Goal: Task Accomplishment & Management: Use online tool/utility

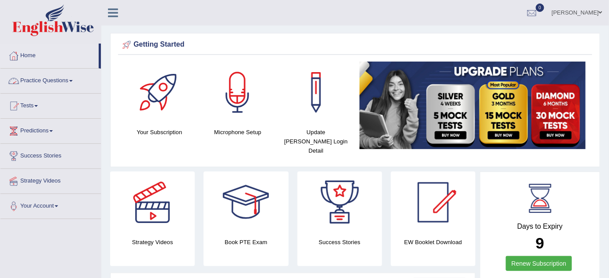
click at [77, 78] on link "Practice Questions" at bounding box center [50, 80] width 100 height 22
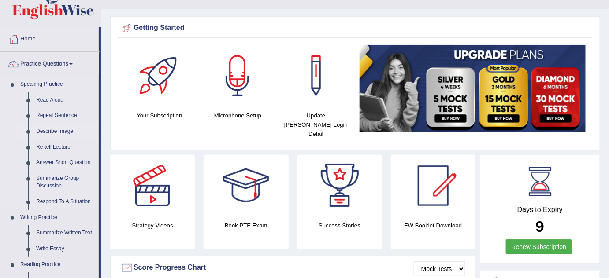
scroll to position [18, 0]
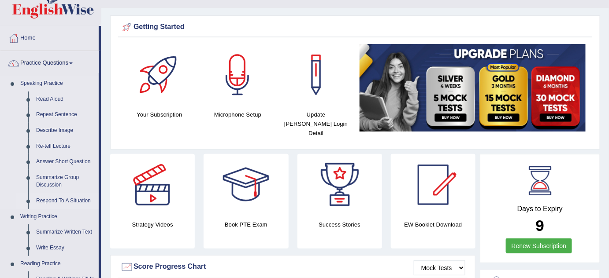
click at [56, 202] on link "Respond To A Situation" at bounding box center [65, 201] width 67 height 16
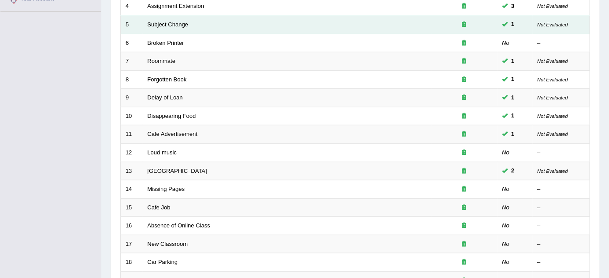
scroll to position [208, 0]
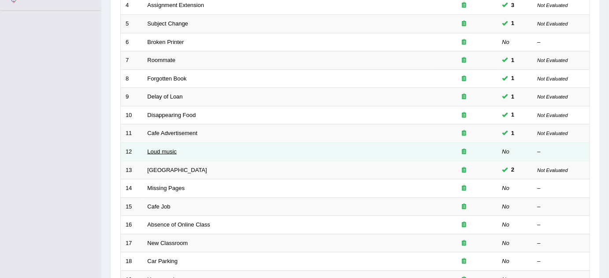
click at [174, 148] on link "Loud music" at bounding box center [162, 151] width 29 height 7
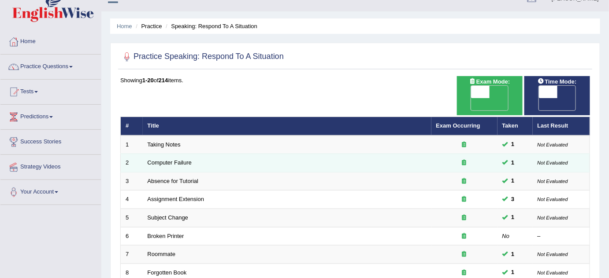
scroll to position [16, 0]
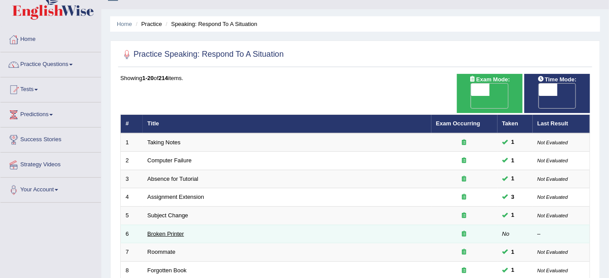
click at [166, 231] on link "Broken Printer" at bounding box center [166, 234] width 37 height 7
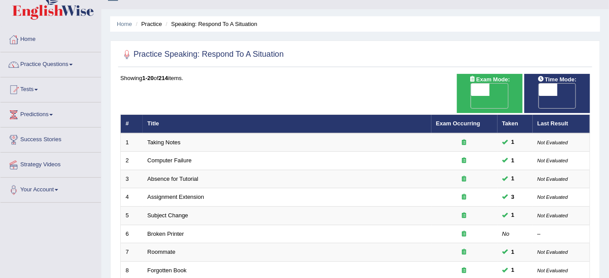
click at [538, 96] on span "OFF" at bounding box center [529, 102] width 19 height 12
checkbox input "true"
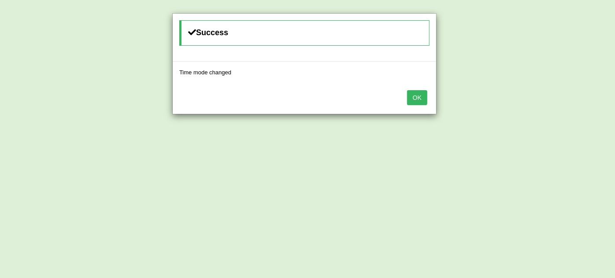
click at [417, 96] on button "OK" at bounding box center [417, 97] width 20 height 15
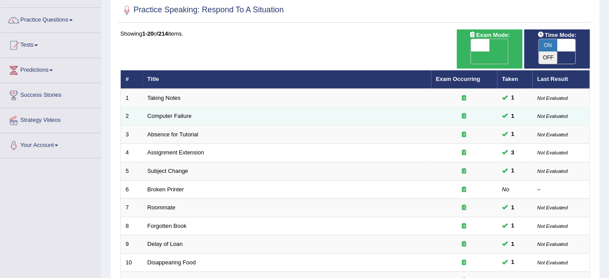
scroll to position [63, 0]
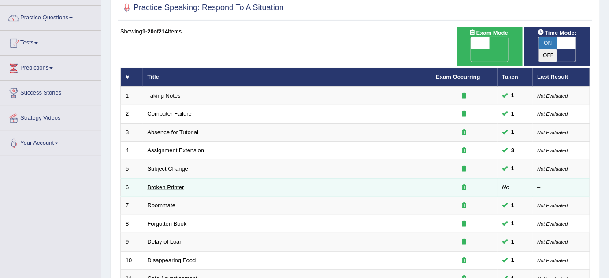
click at [177, 184] on link "Broken Printer" at bounding box center [166, 187] width 37 height 7
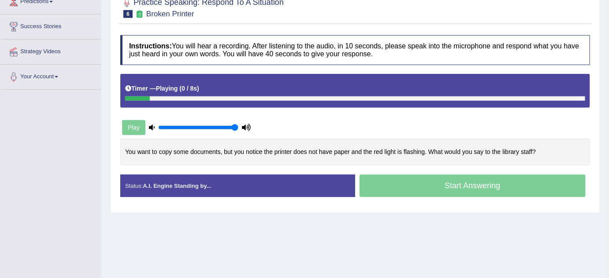
scroll to position [117, 0]
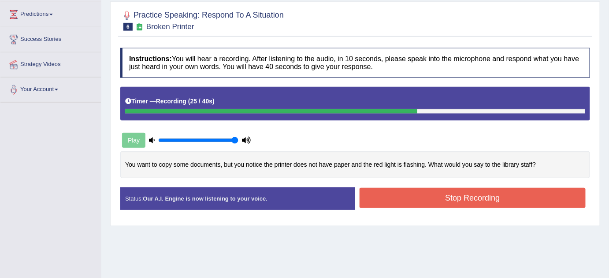
click at [460, 204] on button "Stop Recording" at bounding box center [472, 198] width 226 height 20
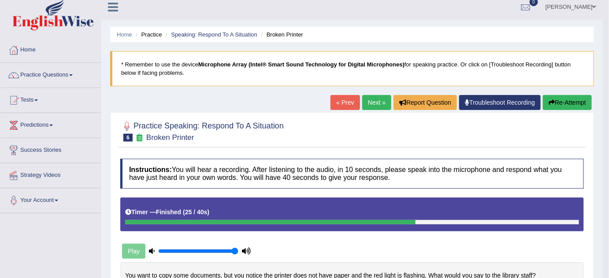
scroll to position [5, 0]
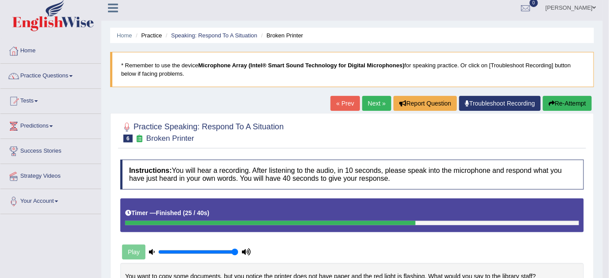
click at [370, 104] on link "Next »" at bounding box center [376, 103] width 29 height 15
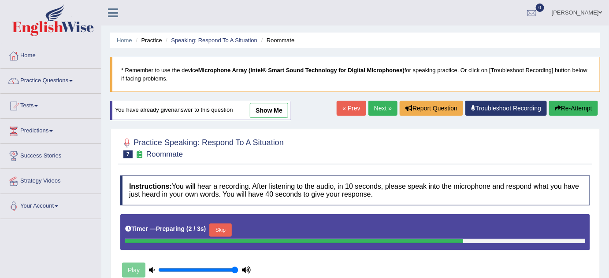
click at [382, 107] on link "Next »" at bounding box center [382, 108] width 29 height 15
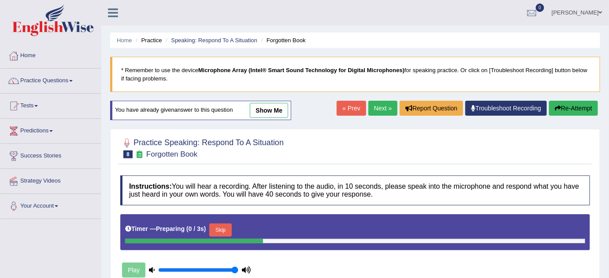
click at [382, 107] on link "Next »" at bounding box center [382, 108] width 29 height 15
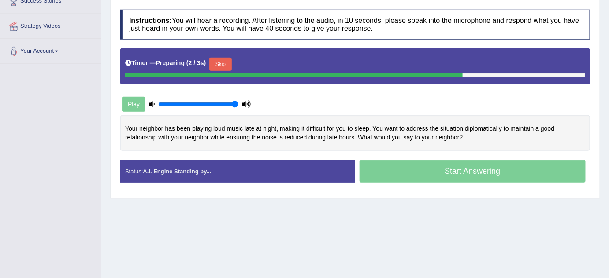
scroll to position [156, 0]
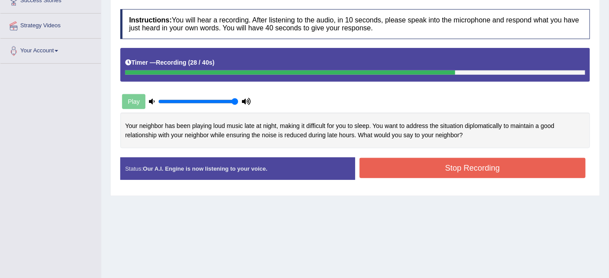
click at [484, 176] on button "Stop Recording" at bounding box center [472, 168] width 226 height 20
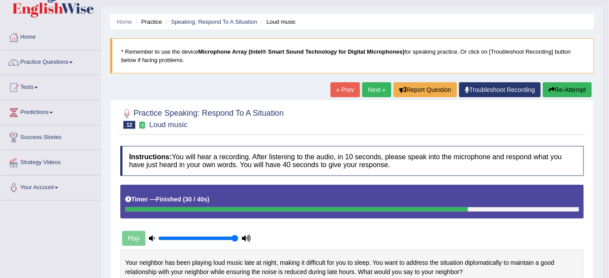
scroll to position [0, 0]
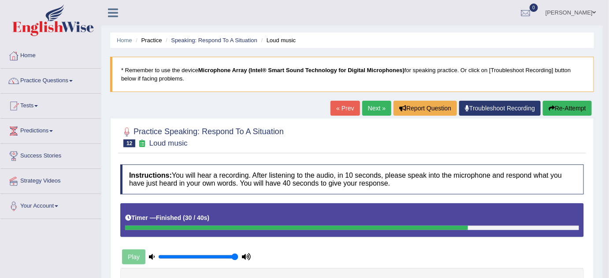
click at [556, 109] on button "Re-Attempt" at bounding box center [567, 108] width 49 height 15
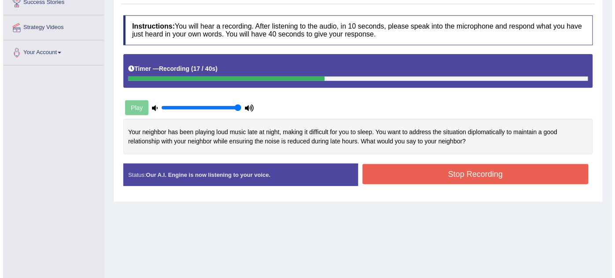
scroll to position [155, 0]
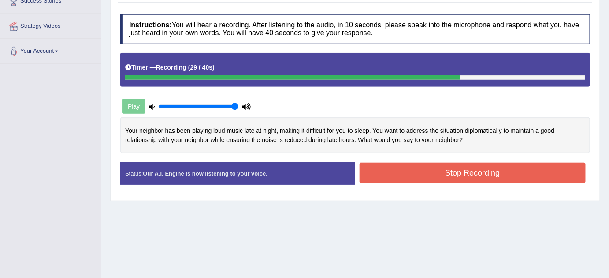
click at [472, 171] on button "Stop Recording" at bounding box center [472, 173] width 226 height 20
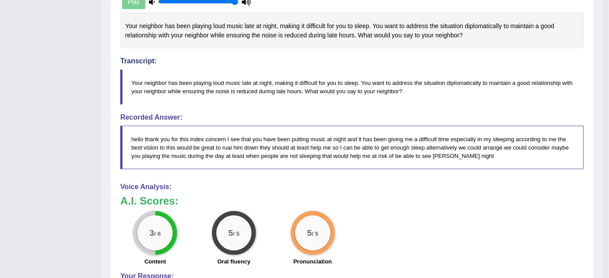
scroll to position [0, 0]
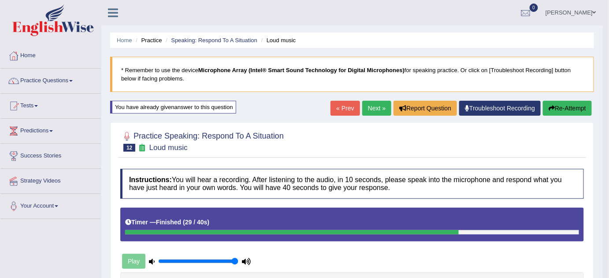
click at [559, 109] on button "Re-Attempt" at bounding box center [567, 108] width 49 height 15
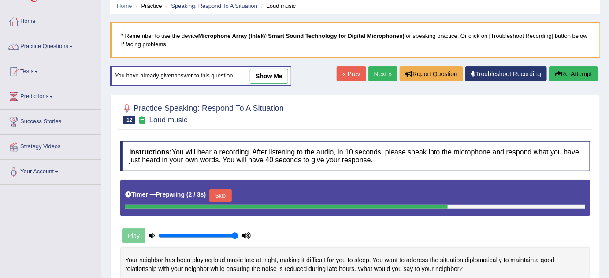
scroll to position [28, 0]
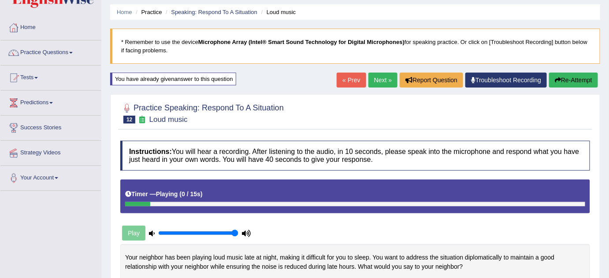
click at [379, 80] on link "Next »" at bounding box center [382, 80] width 29 height 15
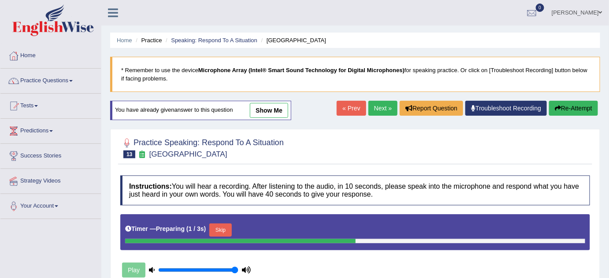
click at [374, 105] on link "Next »" at bounding box center [382, 108] width 29 height 15
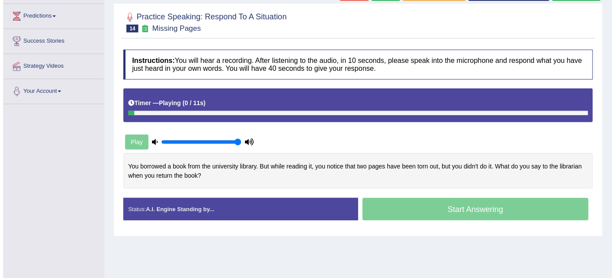
scroll to position [115, 0]
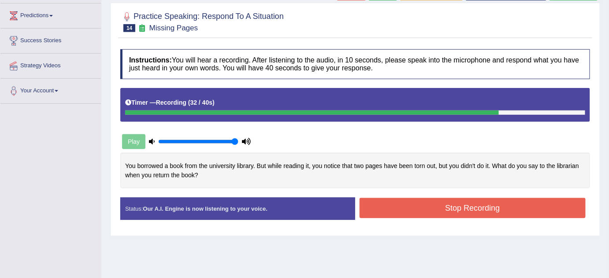
click at [463, 206] on button "Stop Recording" at bounding box center [472, 208] width 226 height 20
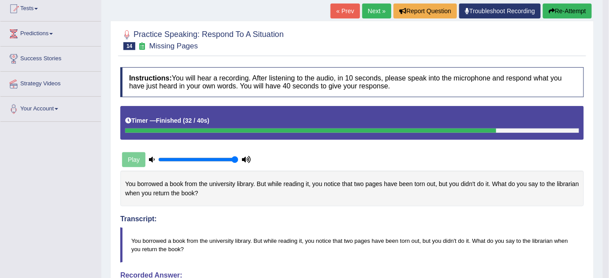
scroll to position [95, 0]
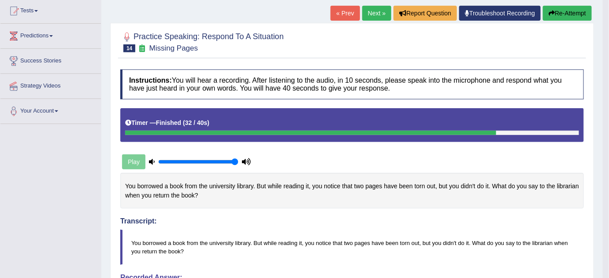
click at [553, 15] on button "Re-Attempt" at bounding box center [567, 13] width 49 height 15
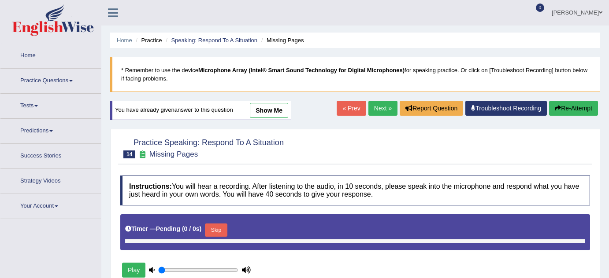
type input "1"
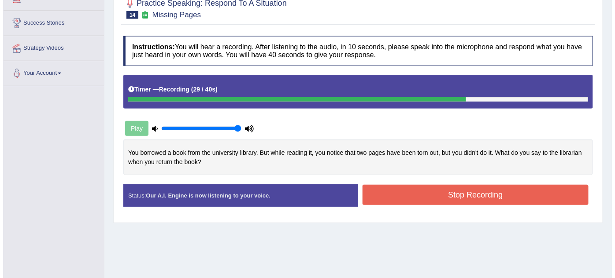
scroll to position [134, 0]
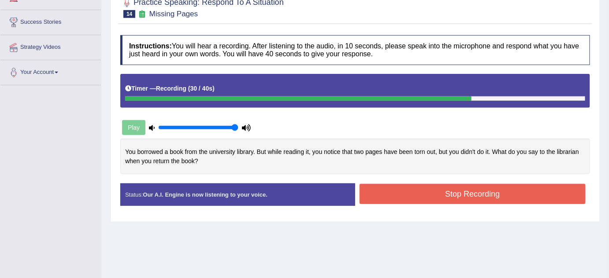
click at [428, 192] on button "Stop Recording" at bounding box center [472, 194] width 226 height 20
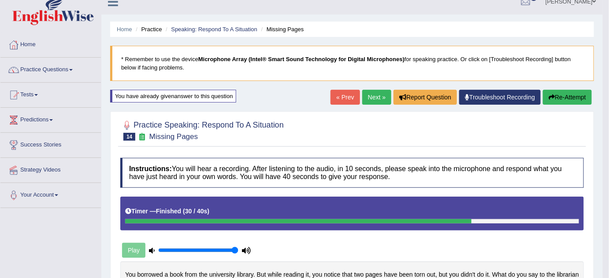
scroll to position [8, 0]
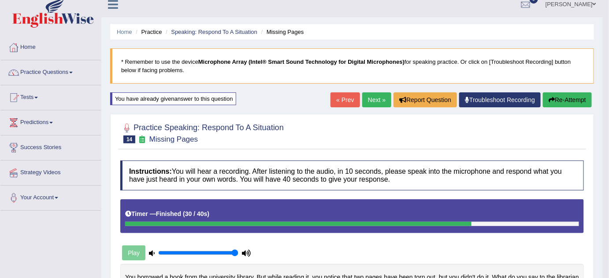
click at [368, 103] on link "Next »" at bounding box center [376, 100] width 29 height 15
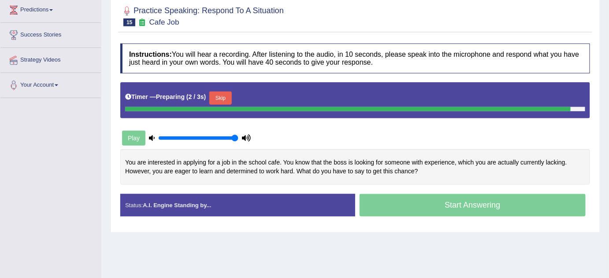
scroll to position [122, 0]
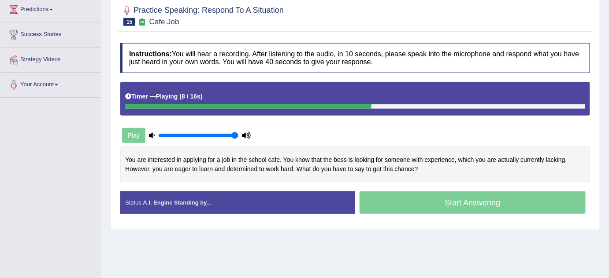
click at [494, 124] on div "Play" at bounding box center [355, 114] width 478 height 65
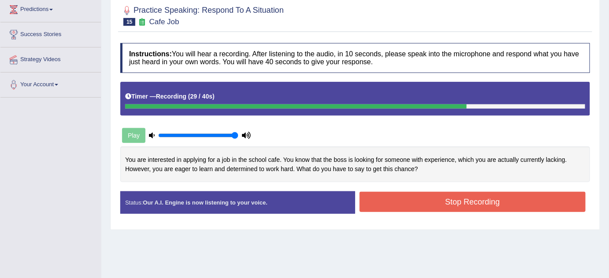
click at [444, 193] on button "Stop Recording" at bounding box center [472, 202] width 226 height 20
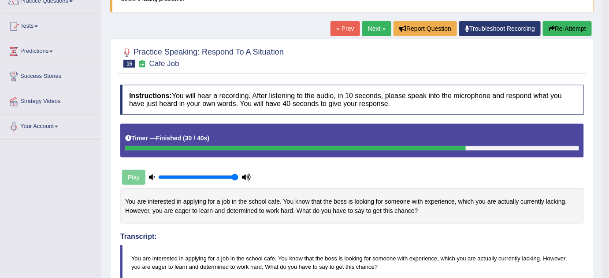
scroll to position [56, 0]
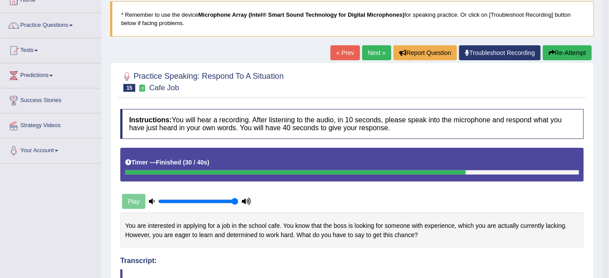
click at [566, 56] on button "Re-Attempt" at bounding box center [567, 52] width 49 height 15
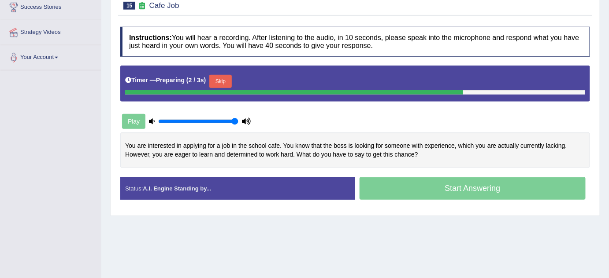
scroll to position [148, 0]
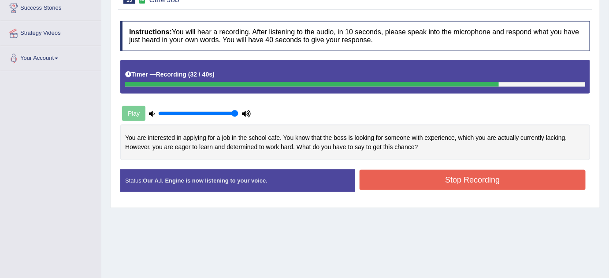
click at [466, 174] on button "Stop Recording" at bounding box center [472, 180] width 226 height 20
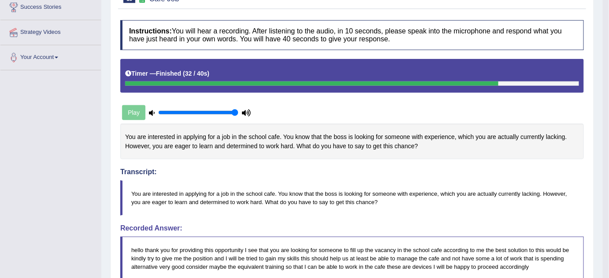
scroll to position [0, 0]
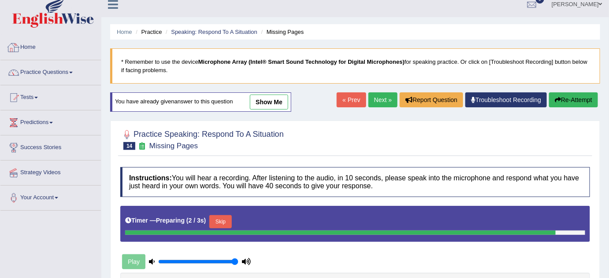
click at [34, 48] on link "Home" at bounding box center [50, 46] width 100 height 22
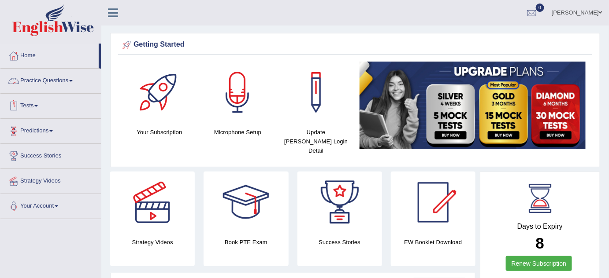
click at [70, 84] on link "Practice Questions" at bounding box center [50, 80] width 100 height 22
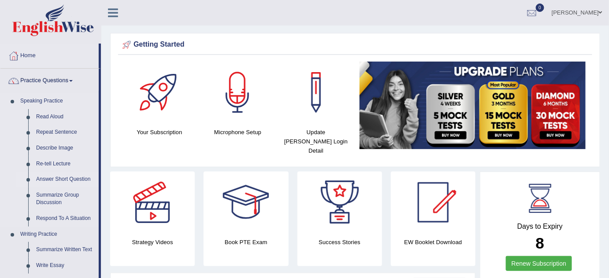
scroll to position [26, 0]
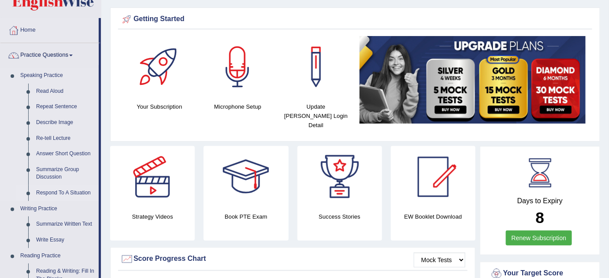
click at [59, 191] on link "Respond To A Situation" at bounding box center [65, 193] width 67 height 16
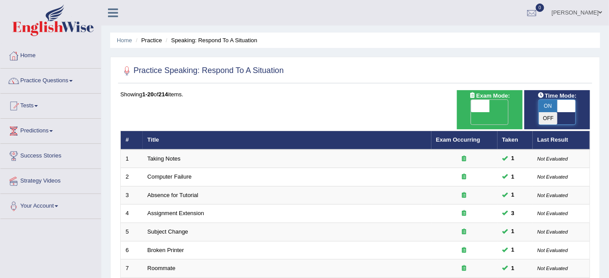
click at [558, 103] on span at bounding box center [566, 106] width 19 height 12
checkbox input "false"
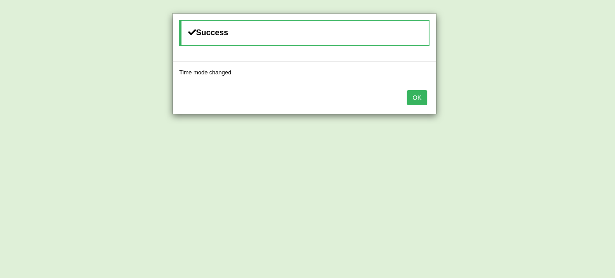
click at [415, 95] on button "OK" at bounding box center [417, 97] width 20 height 15
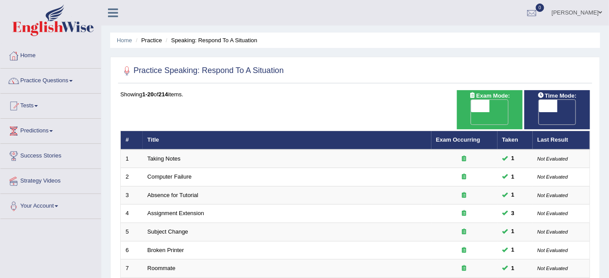
click at [471, 112] on span "OFF" at bounding box center [461, 118] width 19 height 12
checkbox input "true"
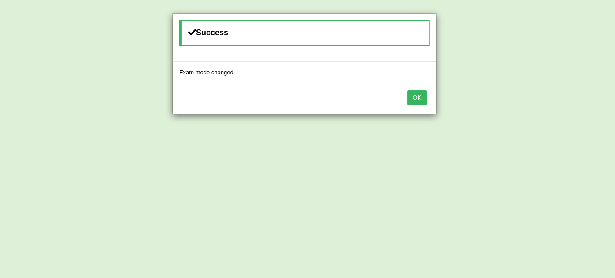
click at [419, 93] on button "OK" at bounding box center [417, 97] width 20 height 15
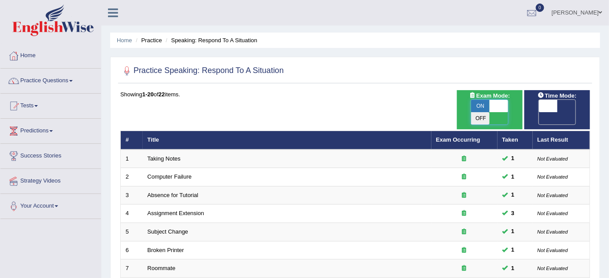
click at [500, 104] on span at bounding box center [498, 106] width 19 height 12
checkbox input "false"
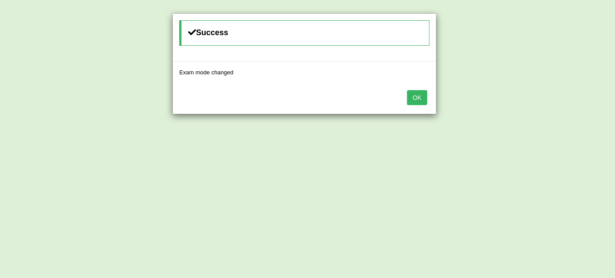
click at [415, 95] on button "OK" at bounding box center [417, 97] width 20 height 15
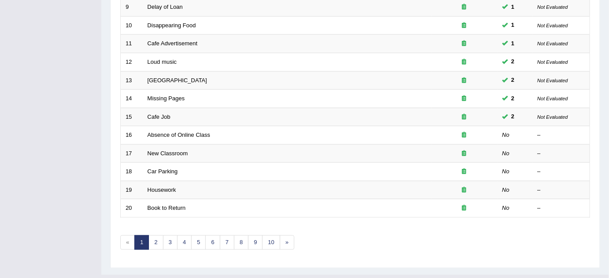
scroll to position [298, 0]
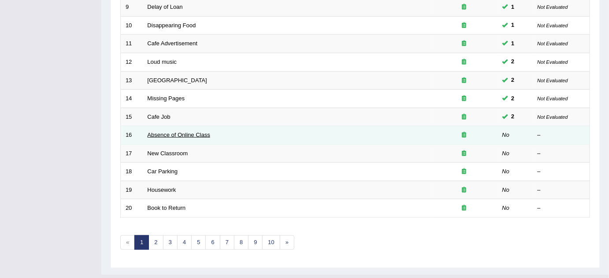
click at [193, 132] on link "Absence of Online Class" at bounding box center [179, 135] width 63 height 7
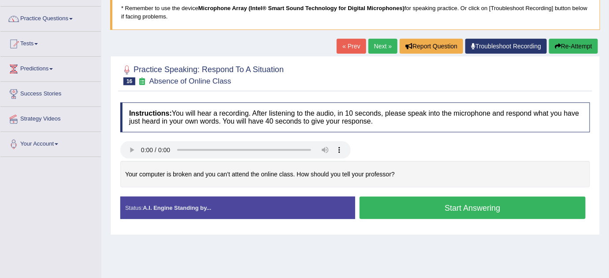
scroll to position [62, 0]
click at [459, 211] on button "Start Answering" at bounding box center [472, 208] width 226 height 22
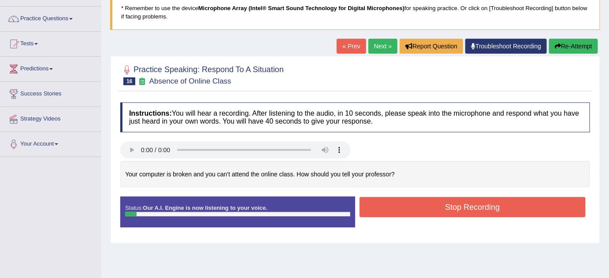
click at [456, 205] on button "Stop Recording" at bounding box center [472, 207] width 226 height 20
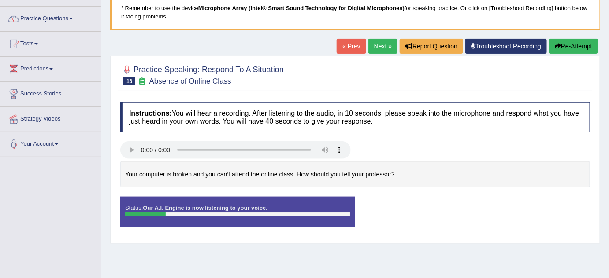
click at [578, 43] on button "Re-Attempt" at bounding box center [573, 46] width 49 height 15
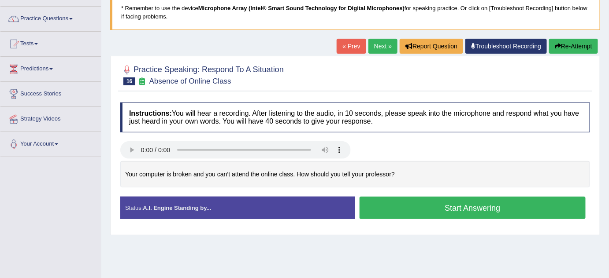
click at [456, 208] on button "Start Answering" at bounding box center [472, 208] width 226 height 22
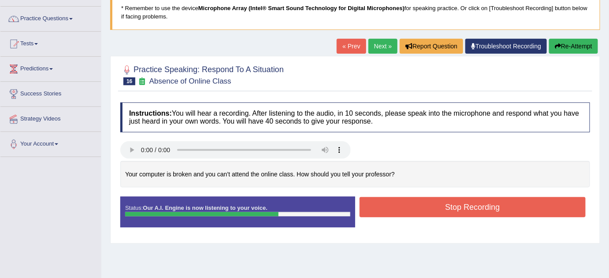
click at [456, 208] on button "Stop Recording" at bounding box center [472, 207] width 226 height 20
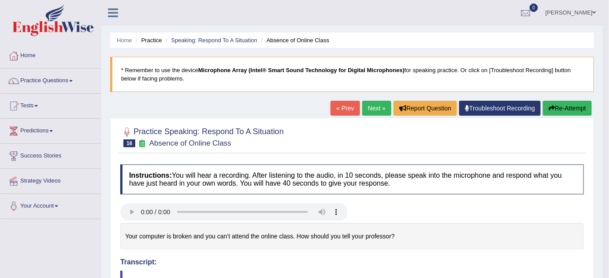
click at [559, 106] on button "Re-Attempt" at bounding box center [567, 108] width 49 height 15
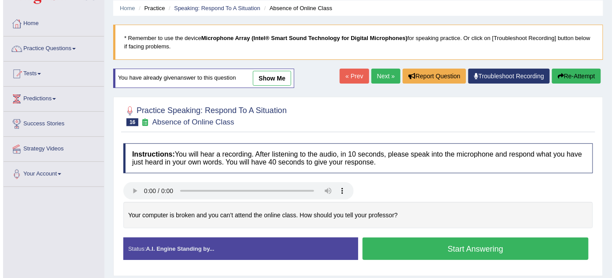
scroll to position [33, 0]
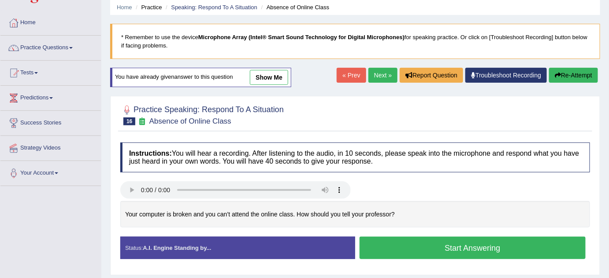
click at [466, 244] on button "Start Answering" at bounding box center [472, 248] width 226 height 22
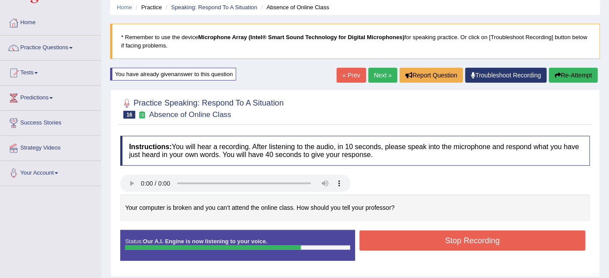
click at [460, 243] on button "Stop Recording" at bounding box center [472, 241] width 226 height 20
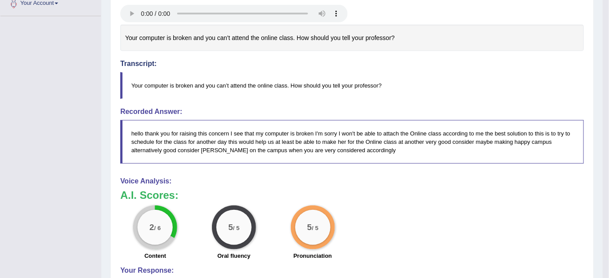
scroll to position [0, 0]
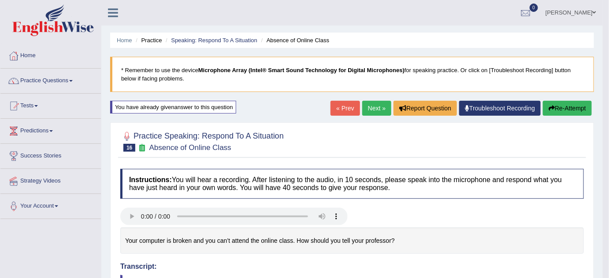
click at [556, 108] on button "Re-Attempt" at bounding box center [567, 108] width 49 height 15
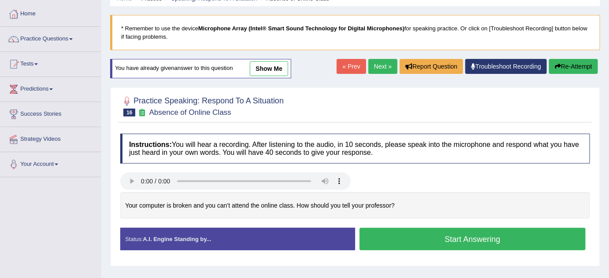
scroll to position [42, 0]
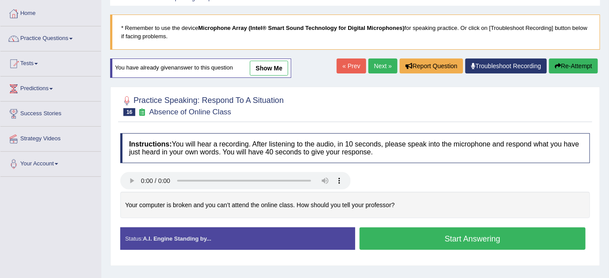
click at [471, 238] on button "Start Answering" at bounding box center [472, 239] width 226 height 22
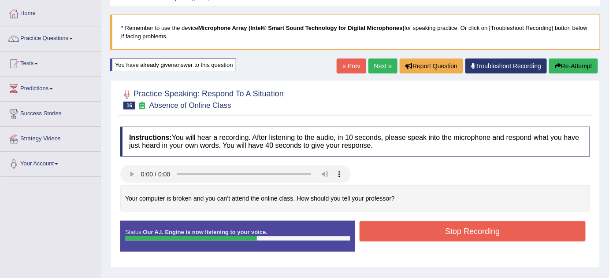
click at [471, 238] on button "Stop Recording" at bounding box center [472, 232] width 226 height 20
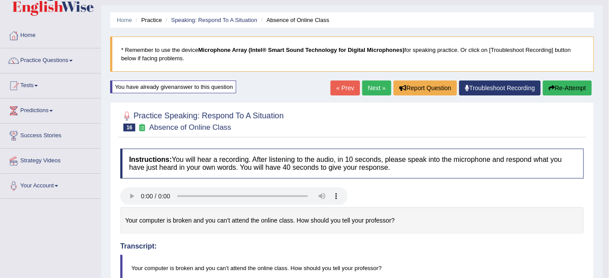
scroll to position [0, 0]
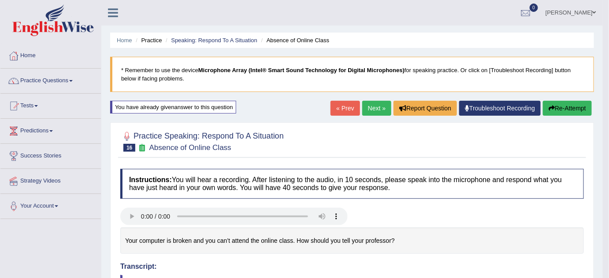
click at [377, 109] on link "Next »" at bounding box center [376, 108] width 29 height 15
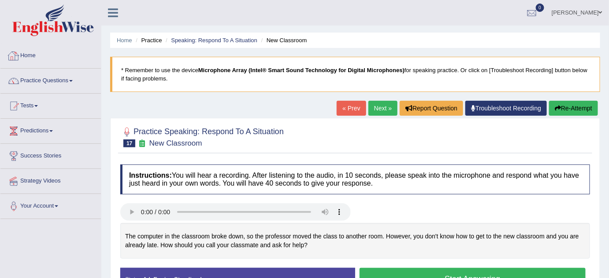
click at [28, 54] on link "Home" at bounding box center [50, 55] width 100 height 22
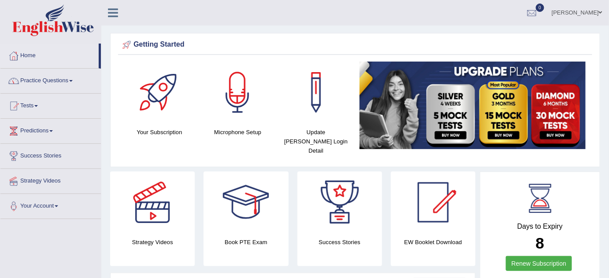
click at [113, 19] on link at bounding box center [112, 11] width 23 height 13
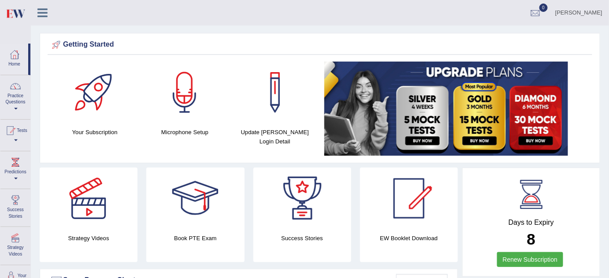
click at [37, 14] on icon at bounding box center [42, 12] width 10 height 11
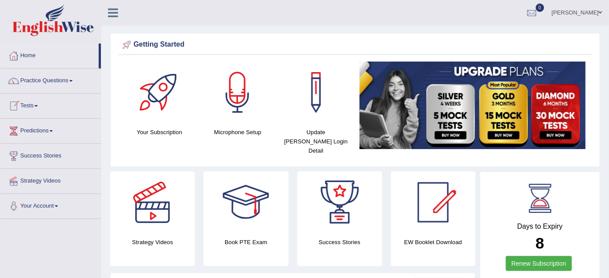
click at [39, 103] on link "Tests" at bounding box center [50, 105] width 100 height 22
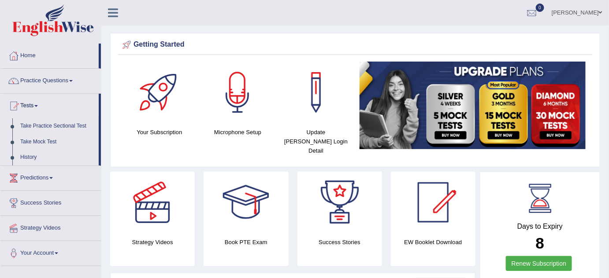
click at [39, 103] on link "Tests" at bounding box center [49, 105] width 98 height 22
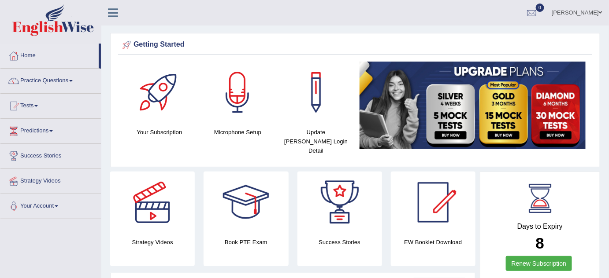
click at [39, 103] on link "Tests" at bounding box center [50, 105] width 100 height 22
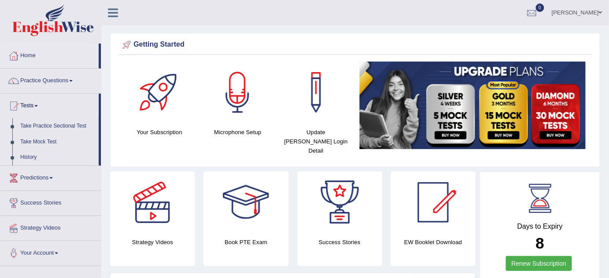
click at [39, 103] on link "Tests" at bounding box center [49, 105] width 98 height 22
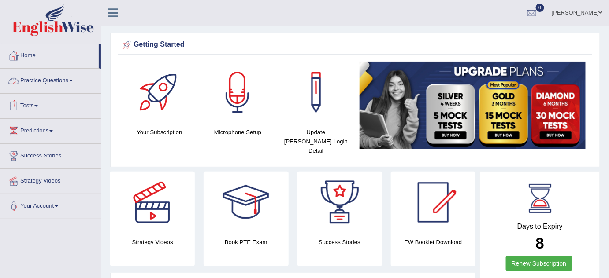
click at [41, 104] on link "Tests" at bounding box center [50, 105] width 100 height 22
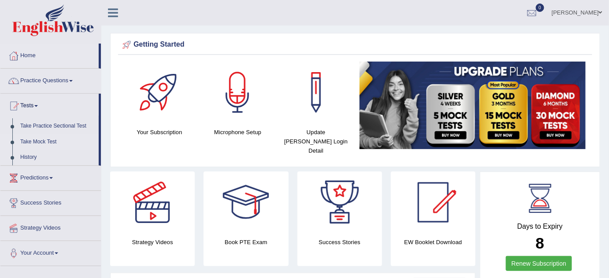
click at [42, 141] on link "Take Mock Test" at bounding box center [57, 142] width 82 height 16
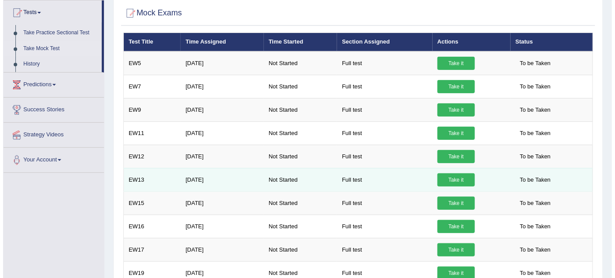
scroll to position [93, 0]
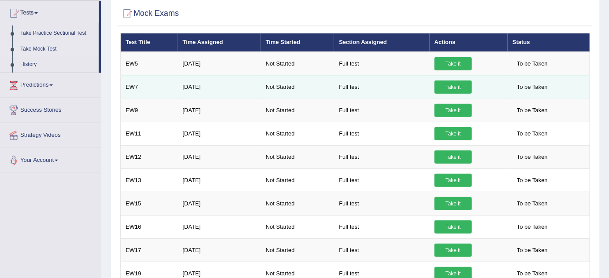
click at [134, 85] on td "EW7" at bounding box center [149, 86] width 57 height 23
click at [444, 91] on link "Take it" at bounding box center [452, 87] width 37 height 13
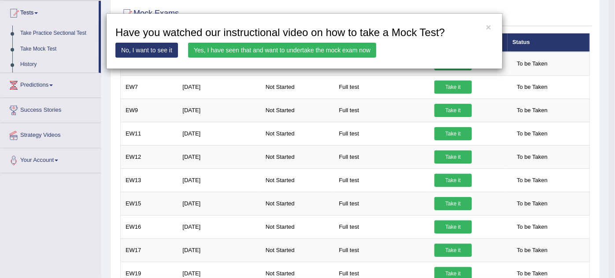
click at [280, 48] on link "Yes, I have seen that and want to undertake the mock exam now" at bounding box center [282, 50] width 188 height 15
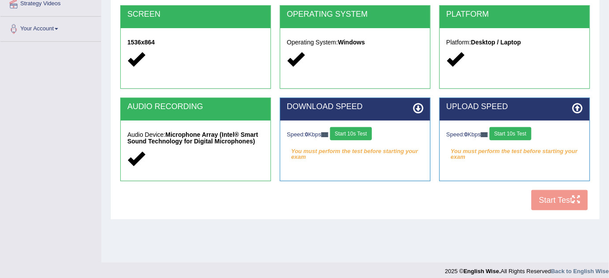
scroll to position [184, 0]
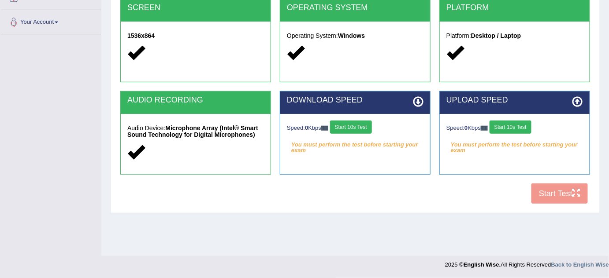
click at [356, 129] on button "Start 10s Test" at bounding box center [351, 127] width 42 height 13
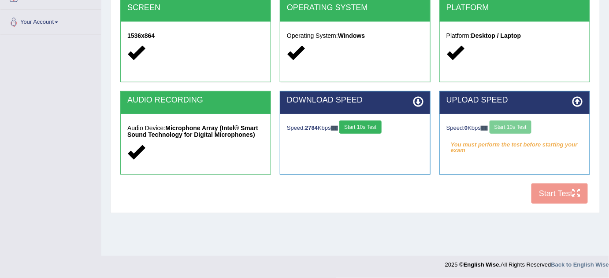
click at [356, 129] on button "Start 10s Test" at bounding box center [360, 127] width 42 height 13
click at [515, 126] on div "Speed: 0 Kbps Start 10s Test" at bounding box center [514, 128] width 137 height 15
click at [513, 126] on button "Start 10s Test" at bounding box center [510, 127] width 42 height 13
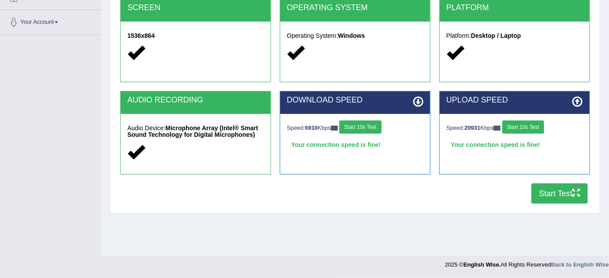
click at [558, 192] on button "Start Test" at bounding box center [559, 194] width 56 height 20
